Goal: Feedback & Contribution: Contribute content

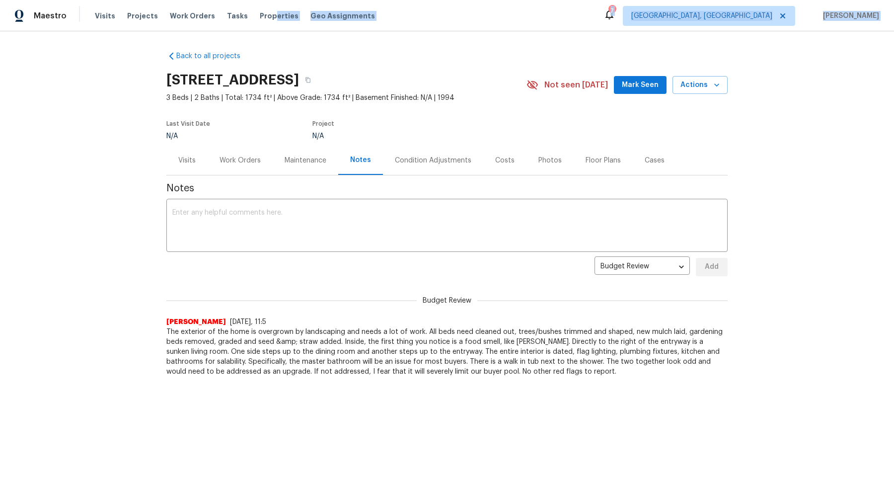
drag, startPoint x: 262, startPoint y: 15, endPoint x: 125, endPoint y: 58, distance: 143.6
click at [125, 58] on div "Maestro Visits Projects Work Orders Tasks Properties Geo Assignments 7 [GEOGRAP…" at bounding box center [447, 218] width 894 height 436
click at [105, 13] on span "Visits" at bounding box center [105, 16] width 20 height 10
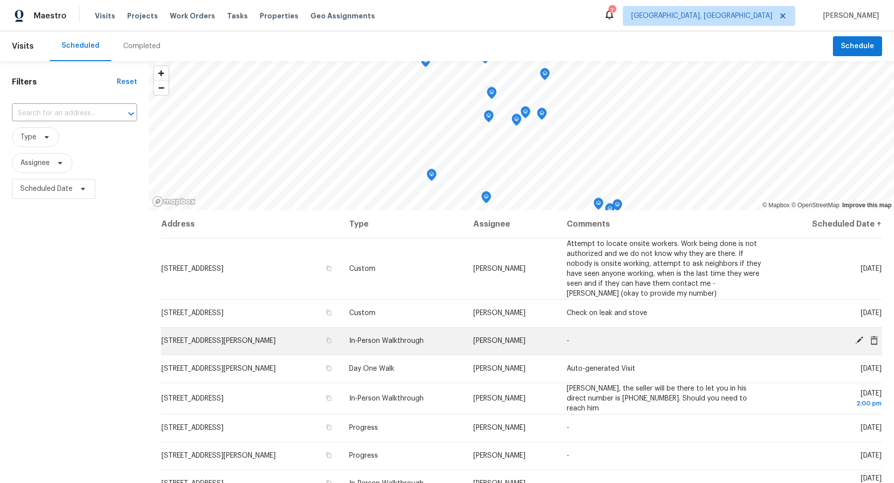
click at [207, 347] on td "[STREET_ADDRESS][PERSON_NAME]" at bounding box center [251, 341] width 180 height 28
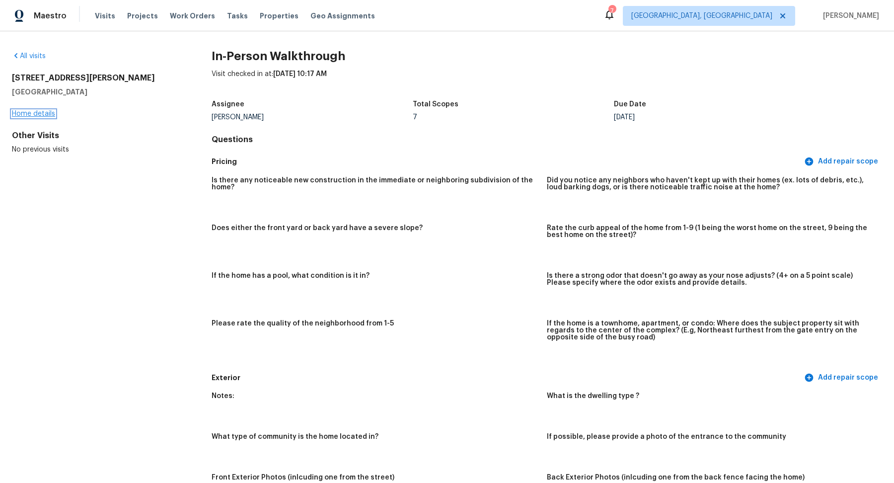
click at [45, 116] on link "Home details" at bounding box center [33, 113] width 43 height 7
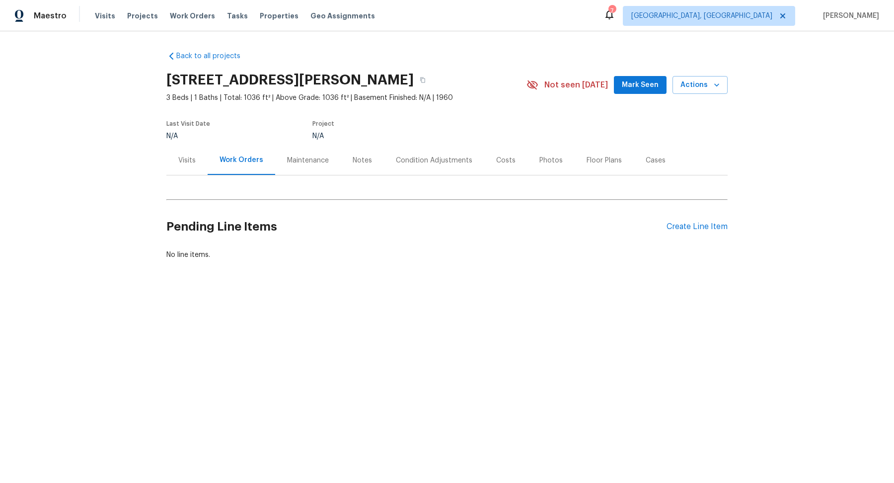
click at [354, 164] on div "Notes" at bounding box center [362, 160] width 19 height 10
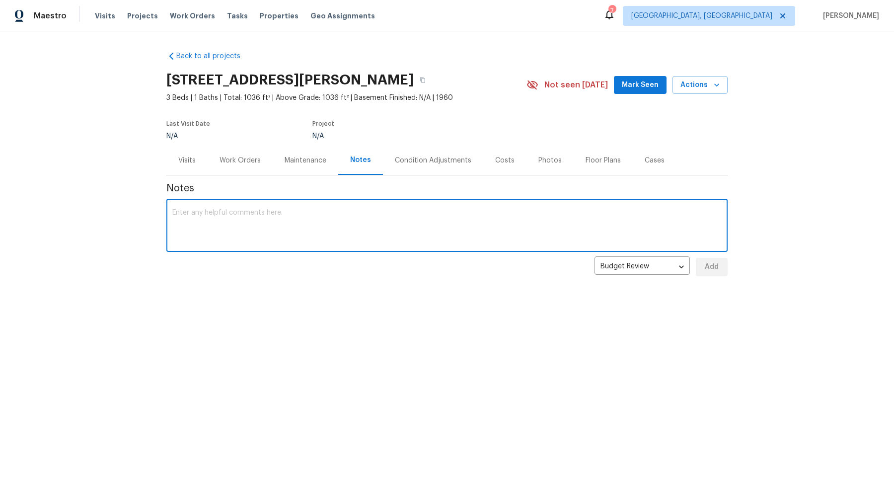
click at [296, 224] on textarea at bounding box center [446, 226] width 549 height 35
click at [382, 214] on textarea "Typical 1960 ranch. The neighborhood has it's issues, but my inlaws live in the…" at bounding box center [446, 226] width 549 height 35
drag, startPoint x: 558, startPoint y: 212, endPoint x: 251, endPoint y: 220, distance: 307.0
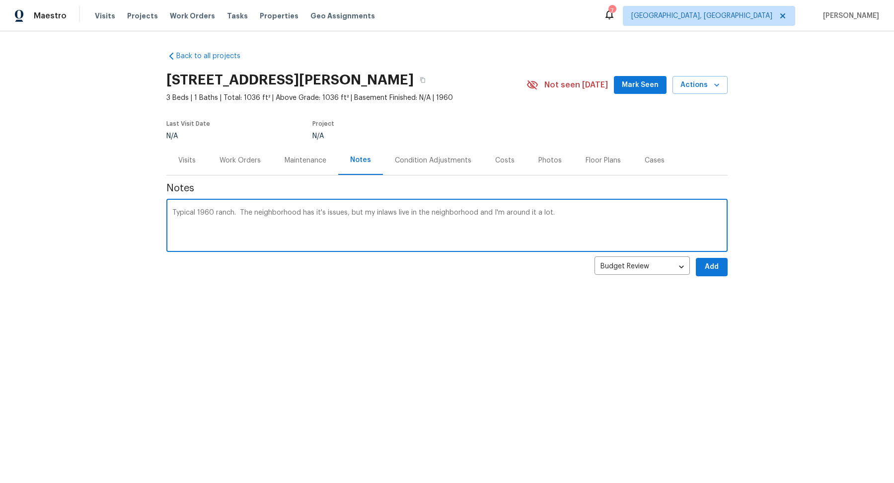
click at [251, 220] on textarea "Typical 1960 ranch. The neighborhood has it's issues, but my inlaws live in the…" at bounding box center [446, 226] width 549 height 35
drag, startPoint x: 241, startPoint y: 215, endPoint x: 401, endPoint y: 217, distance: 159.9
click at [401, 217] on textarea "Typical 1960 ranch. The neighborhood has it's issues, but my inlaws live in the…" at bounding box center [446, 226] width 549 height 35
click at [558, 208] on div "Typical 1960 ranch. The neighborhood has it's issues, but my inlaws live in the…" at bounding box center [446, 226] width 561 height 51
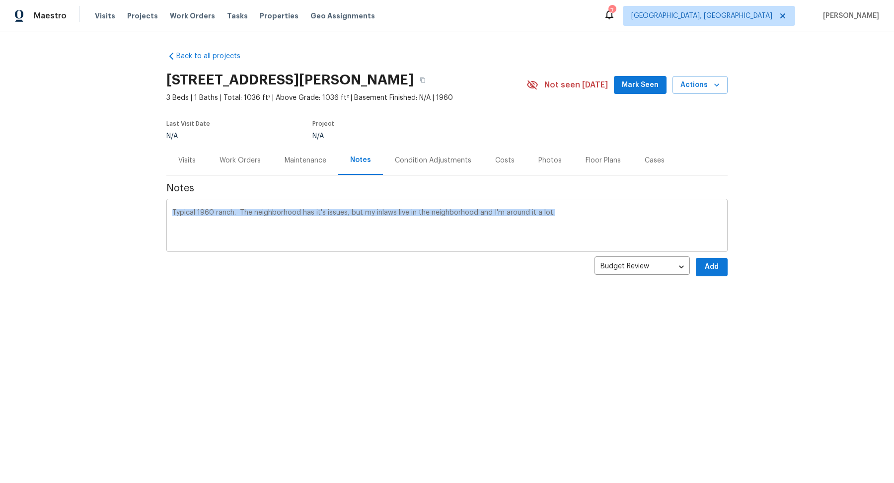
click at [557, 209] on div "Typical 1960 ranch. The neighborhood has it's issues, but my inlaws live in the…" at bounding box center [446, 226] width 561 height 51
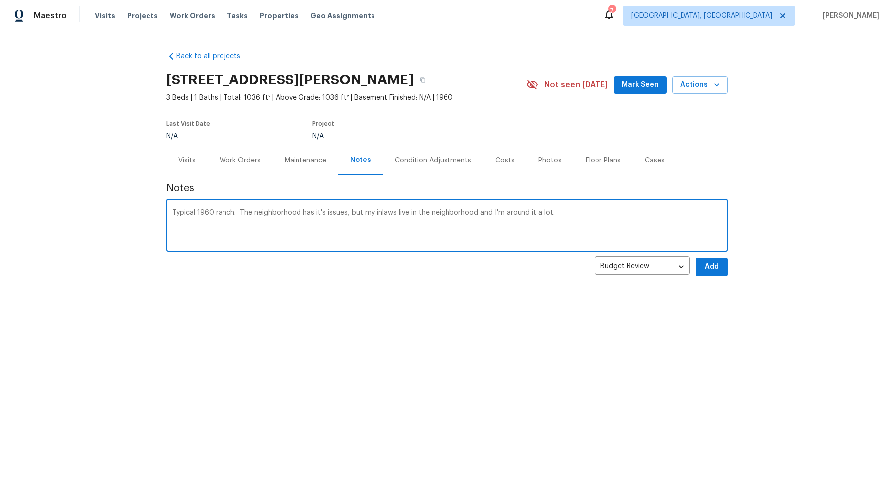
click at [557, 209] on textarea "Typical 1960 ranch. The neighborhood has it's issues, but my inlaws live in the…" at bounding box center [446, 226] width 549 height 35
drag, startPoint x: 557, startPoint y: 209, endPoint x: 514, endPoint y: 210, distance: 42.7
click at [514, 210] on textarea "Typical 1960 ranch. The neighborhood has it's issues, but my inlaws live in the…" at bounding box center [446, 226] width 549 height 35
drag, startPoint x: 514, startPoint y: 210, endPoint x: 577, endPoint y: 210, distance: 62.6
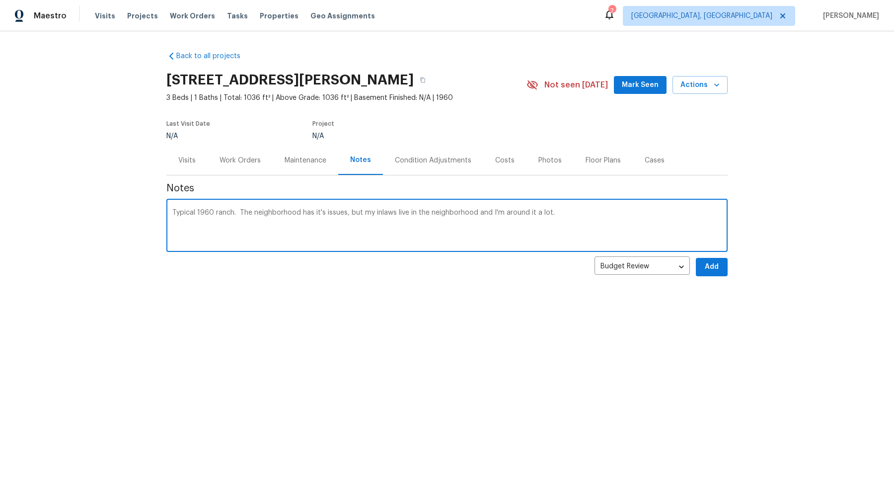
click at [577, 210] on textarea "Typical 1960 ranch. The neighborhood has it's issues, but my inlaws live in the…" at bounding box center [446, 226] width 549 height 35
drag, startPoint x: 574, startPoint y: 212, endPoint x: 277, endPoint y: 214, distance: 297.0
click at [277, 214] on textarea "Typical 1960 ranch. The neighborhood has it's issues, but my inlaws live in the…" at bounding box center [446, 226] width 549 height 35
click at [420, 215] on textarea "Typical 1960 ranch. Due to the proximity to the quarry, explosions are know to …" at bounding box center [446, 226] width 549 height 35
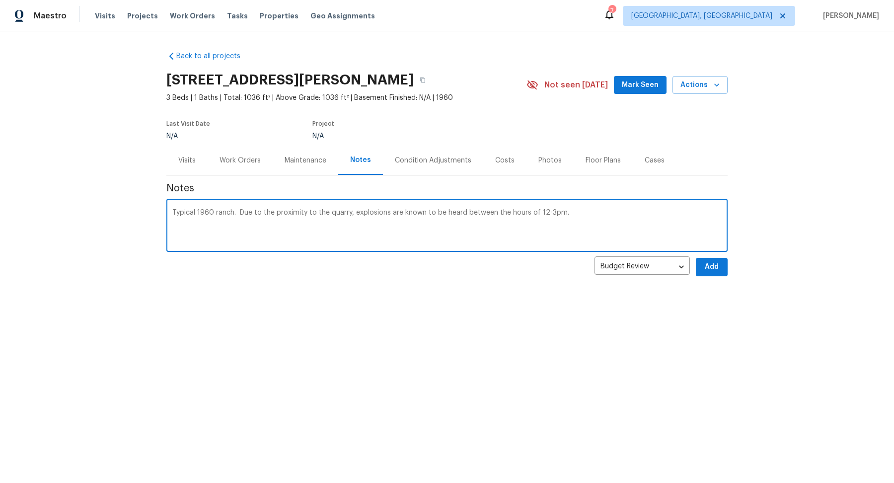
click at [580, 210] on textarea "Typical 1960 ranch. Due to the proximity to the quarry, explosions are known to…" at bounding box center [446, 226] width 549 height 35
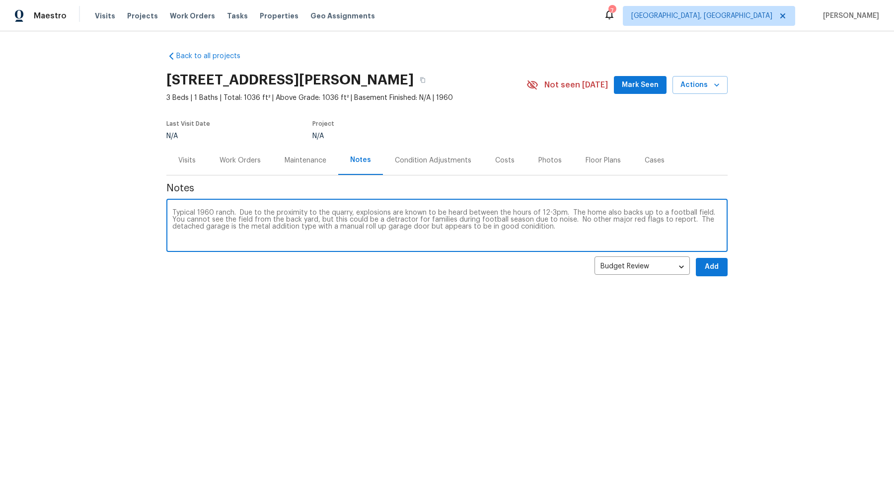
click at [497, 229] on textarea "Typical 1960 ranch. Due to the proximity to the quarry, explosions are known to…" at bounding box center [446, 226] width 549 height 35
click at [595, 233] on textarea "Typical 1960 ranch. Due to the proximity to the quarry, explosions are known to…" at bounding box center [446, 226] width 549 height 35
type textarea "Typical 1960 ranch. Due to the proximity to the quarry, explosions are known to…"
click at [707, 268] on span "Add" at bounding box center [712, 267] width 16 height 12
